Goal: Answer question/provide support

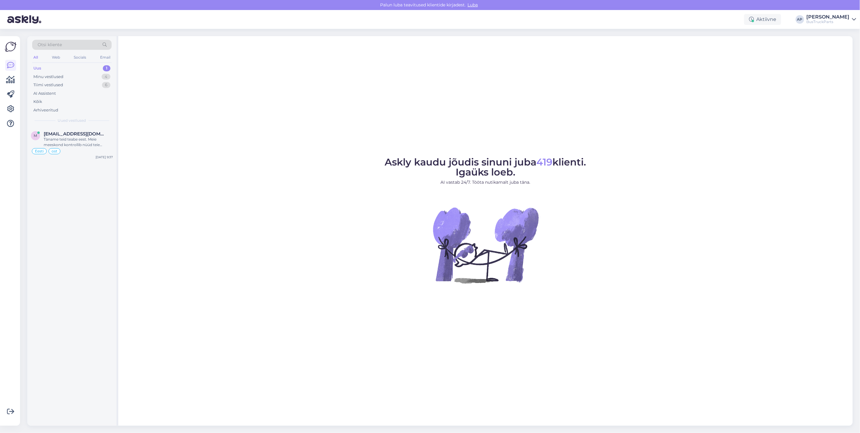
click at [38, 66] on div "Uus" at bounding box center [37, 68] width 8 height 6
click at [52, 75] on div "Minu vestlused" at bounding box center [48, 77] width 30 height 6
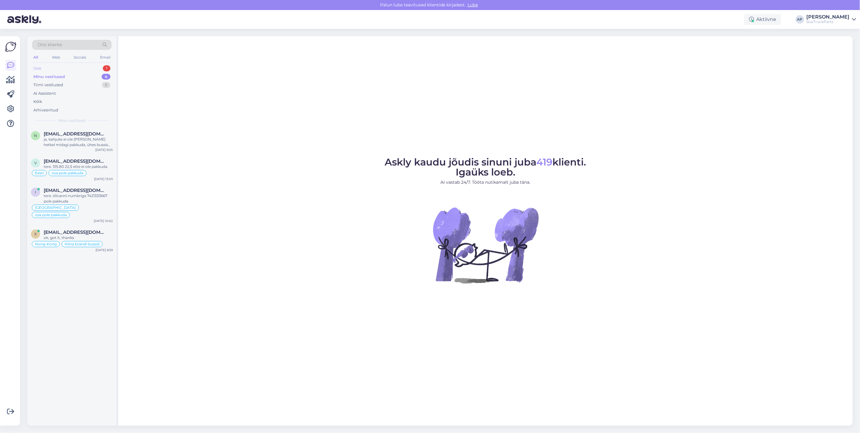
click at [38, 67] on div "Uus" at bounding box center [37, 68] width 8 height 6
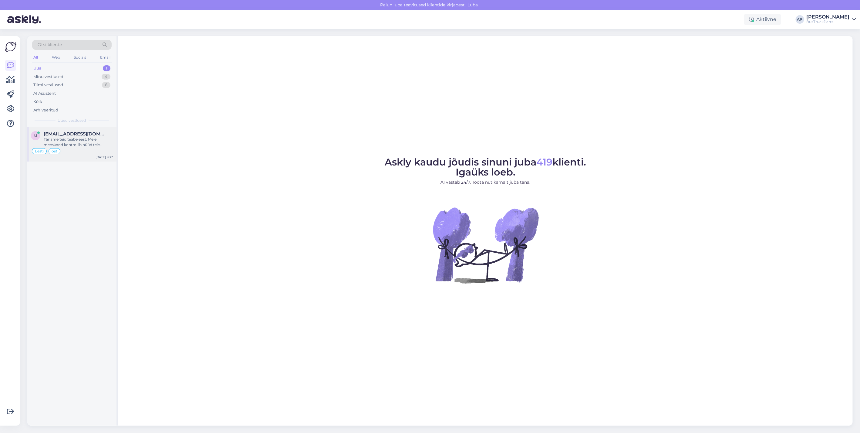
click at [70, 133] on span "[EMAIL_ADDRESS][DOMAIN_NAME]" at bounding box center [75, 133] width 63 height 5
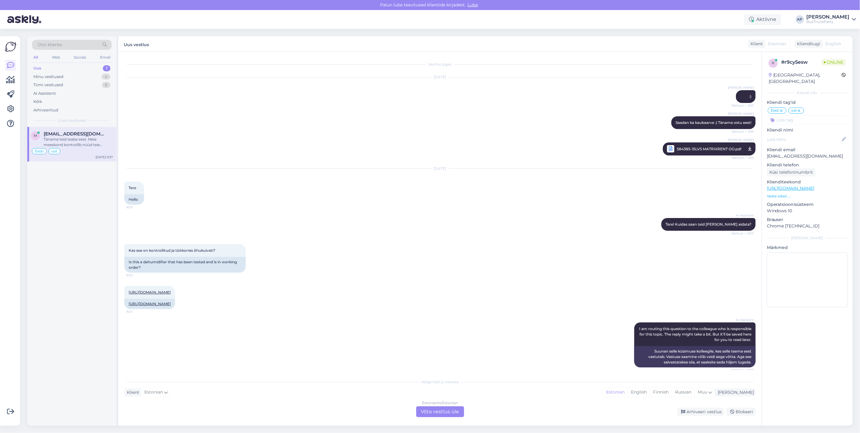
scroll to position [3309, 0]
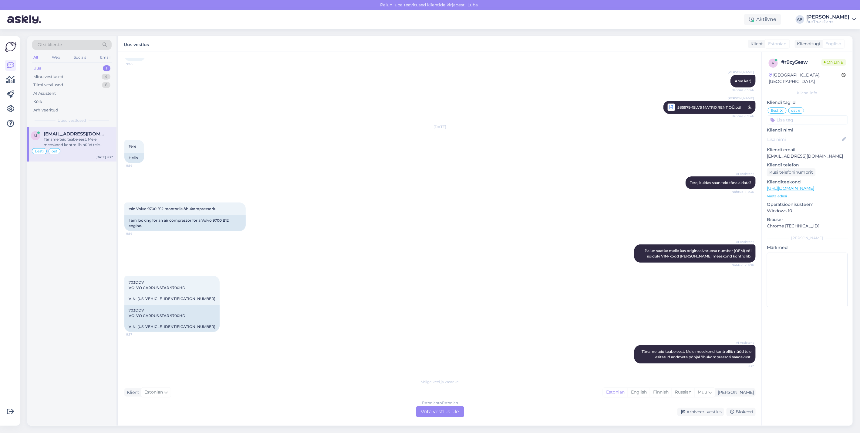
click at [439, 410] on div "Estonian to Estonian Võta vestlus üle" at bounding box center [440, 411] width 48 height 11
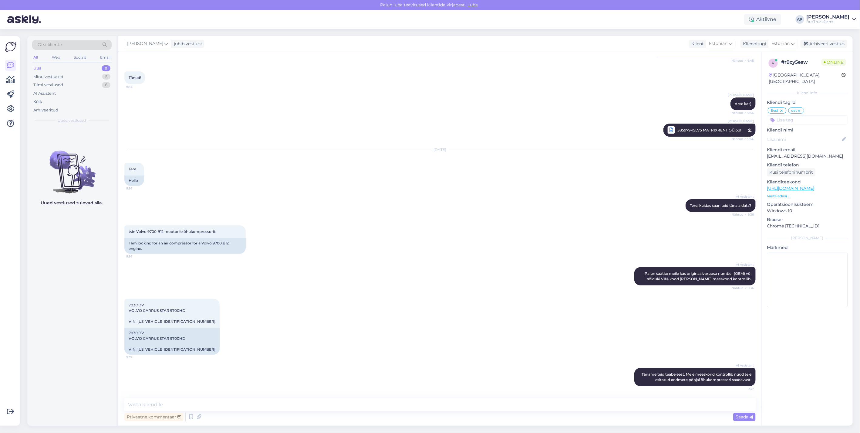
scroll to position [3286, 0]
drag, startPoint x: 177, startPoint y: 322, endPoint x: 137, endPoint y: 321, distance: 40.0
click at [137, 321] on div "703DDV VOLVO CARRUS STAR 9700HD VIN: [US_VEHICLE_IDENTIFICATION_NUMBER] 9:37" at bounding box center [171, 313] width 95 height 29
drag, startPoint x: 137, startPoint y: 321, endPoint x: 141, endPoint y: 321, distance: 3.6
copy span "[US_VEHICLE_IDENTIFICATION_NUMBER]"
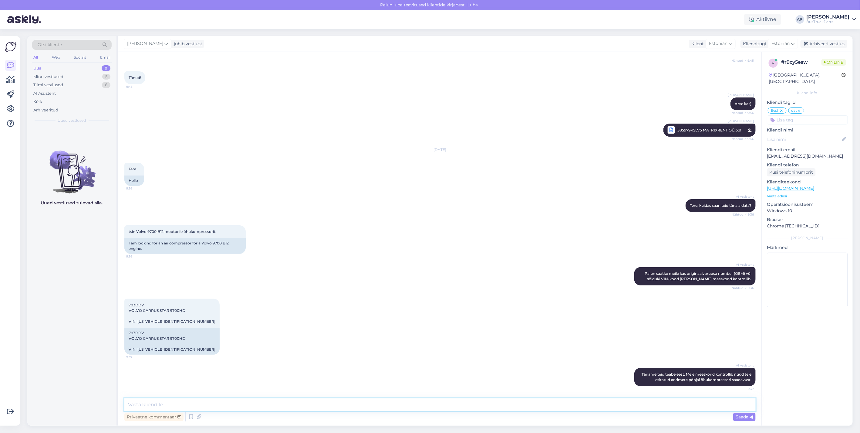
click at [169, 400] on textarea at bounding box center [439, 404] width 631 height 13
type textarea "tere"
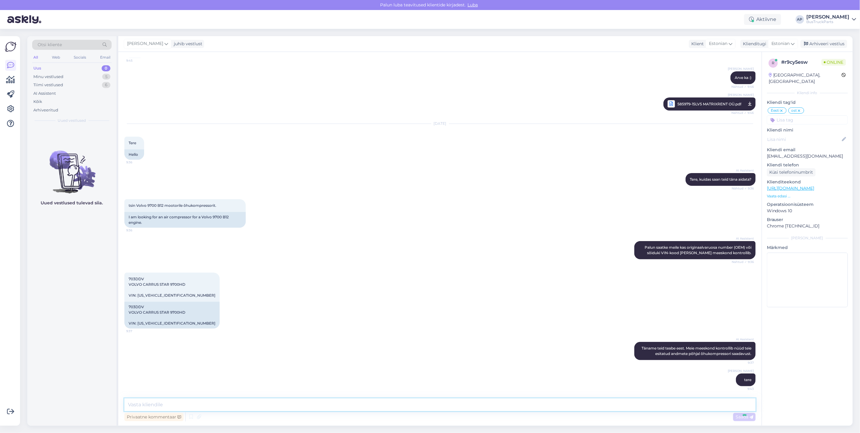
scroll to position [3312, 0]
type textarea "kompressor on olemas"
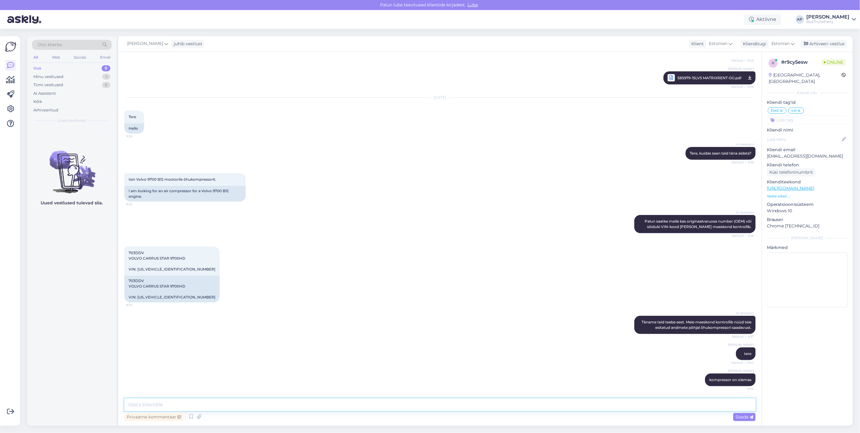
scroll to position [3338, 0]
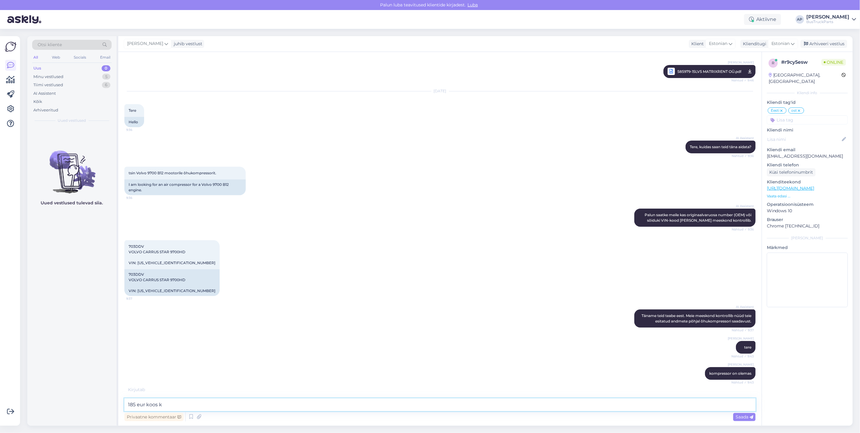
type textarea "185 eur [PERSON_NAME]"
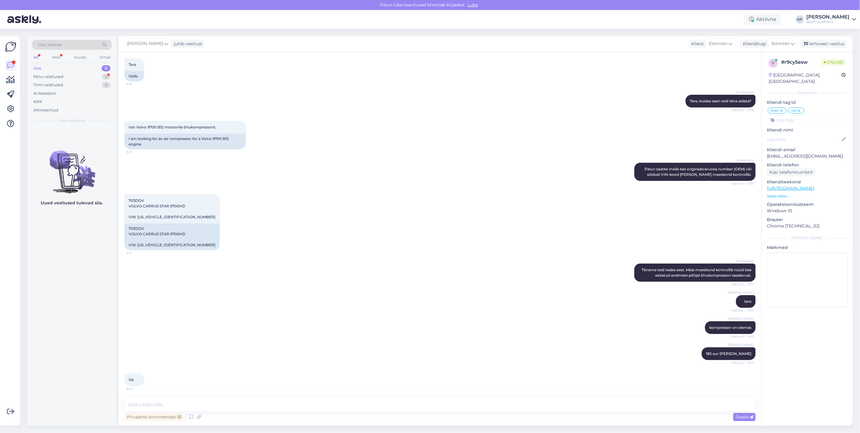
scroll to position [3390, 0]
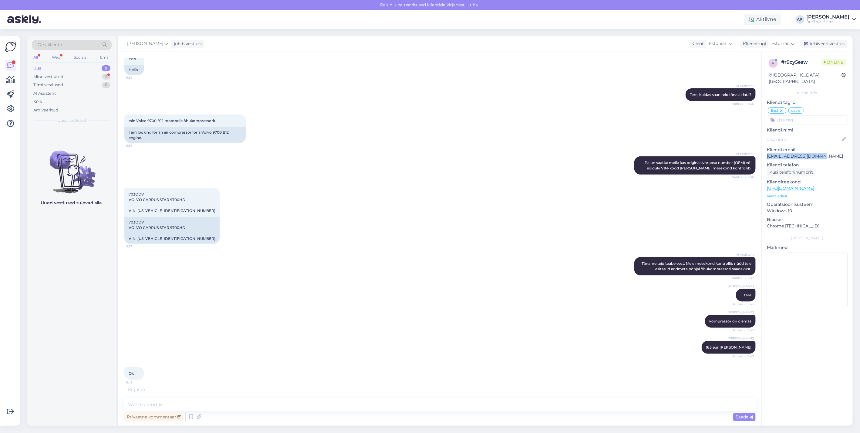
drag, startPoint x: 825, startPoint y: 148, endPoint x: 768, endPoint y: 148, distance: 57.3
click at [768, 153] on p "[EMAIL_ADDRESS][DOMAIN_NAME]" at bounding box center [807, 156] width 81 height 6
drag, startPoint x: 768, startPoint y: 148, endPoint x: 771, endPoint y: 149, distance: 3.4
copy p "[EMAIL_ADDRESS][DOMAIN_NAME]"
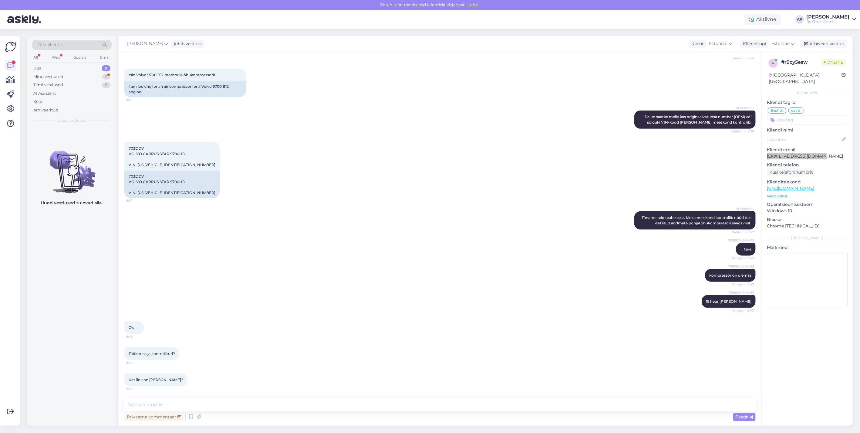
scroll to position [3442, 0]
click at [156, 407] on textarea at bounding box center [439, 404] width 631 height 13
type textarea "link siin"
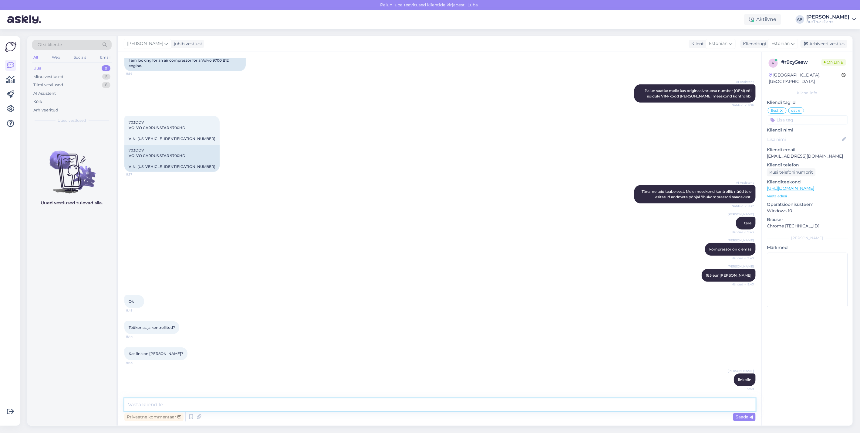
scroll to position [3468, 0]
paste textarea "[URL][DOMAIN_NAME]"
type textarea "[URL][DOMAIN_NAME]"
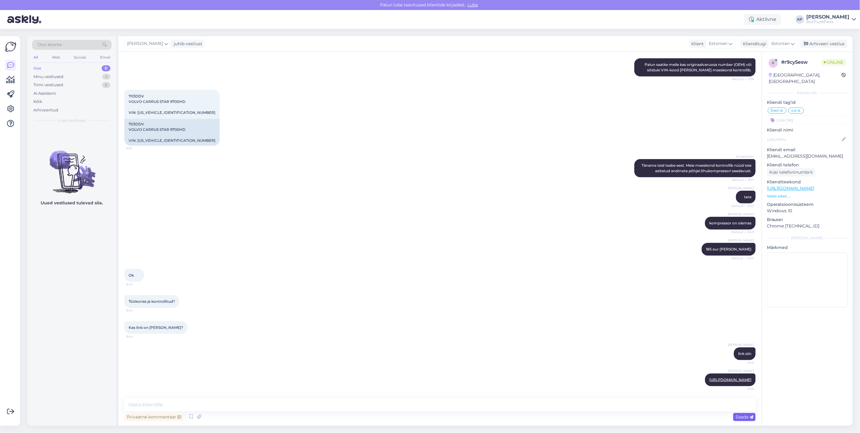
click at [745, 414] on span "Saada" at bounding box center [745, 416] width 18 height 5
